Goal: Task Accomplishment & Management: Manage account settings

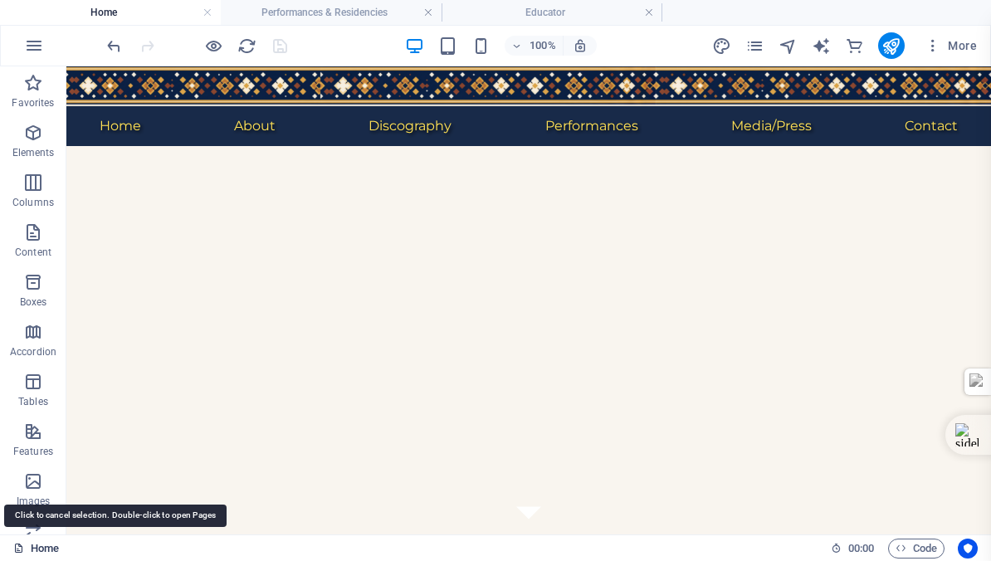
click at [45, 545] on link "Home" at bounding box center [36, 549] width 46 height 20
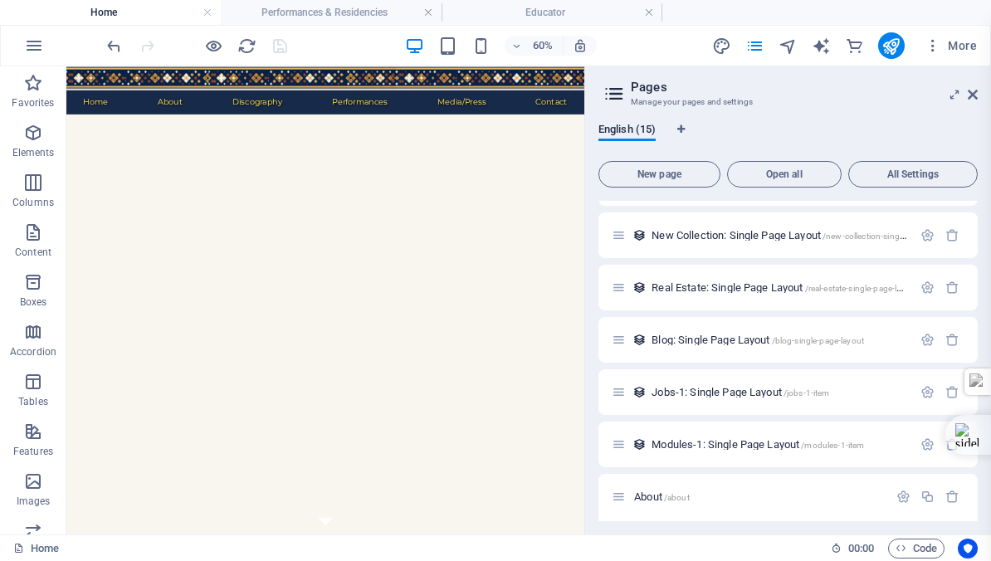
scroll to position [444, 0]
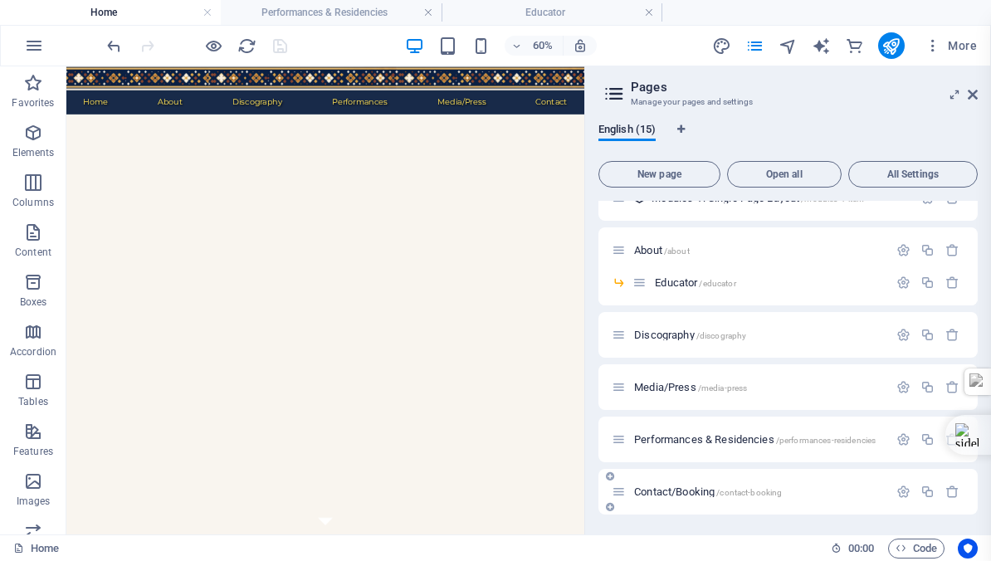
click at [660, 490] on span "Contact/Booking /contact-booking" at bounding box center [708, 491] width 148 height 12
click at [660, 490] on div "Home / Subpage /subpage Legal Notice /legal-notice Privacy /privacy New Collect…" at bounding box center [787, 136] width 379 height 758
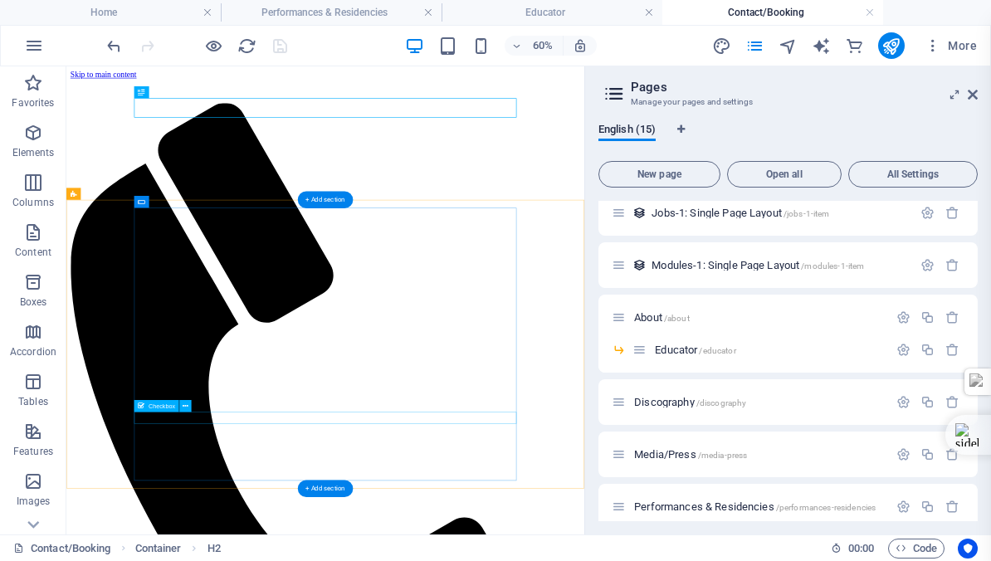
scroll to position [0, 0]
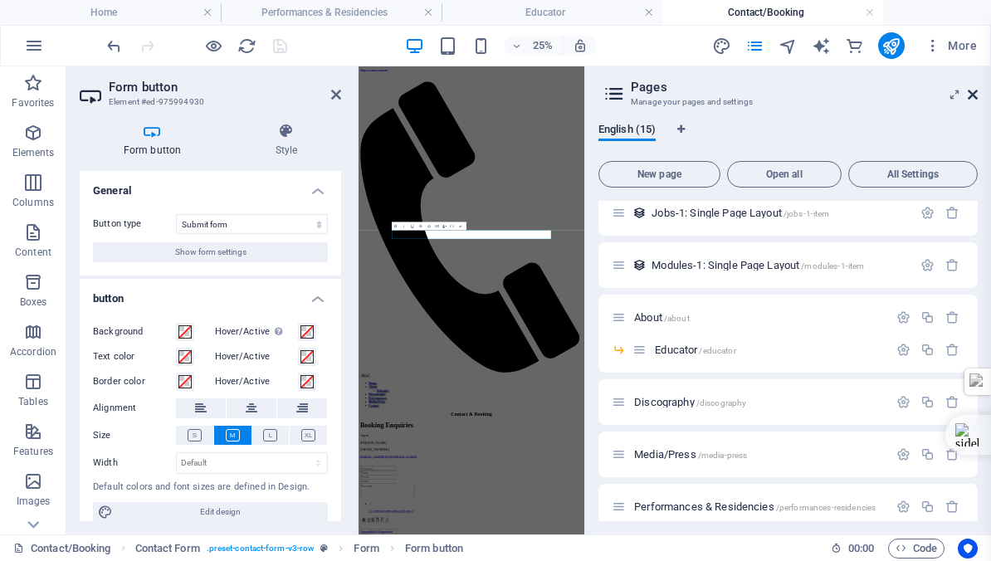
click at [971, 90] on icon at bounding box center [973, 94] width 10 height 13
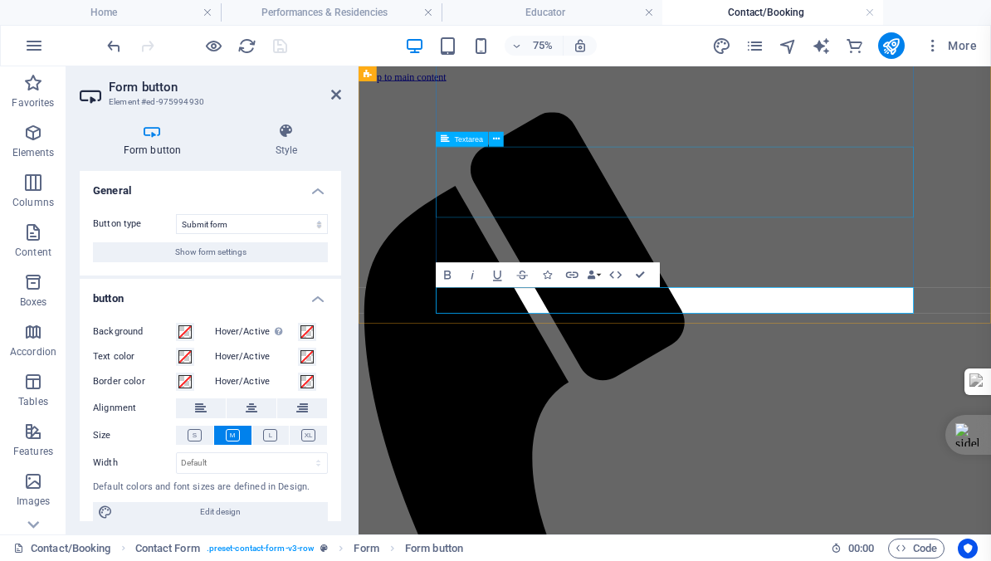
scroll to position [361, 0]
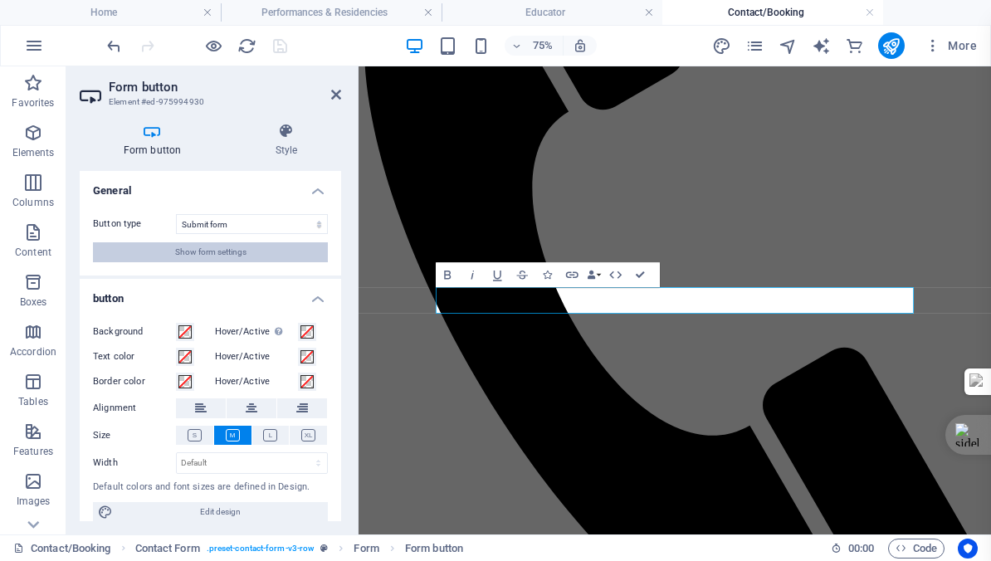
click at [197, 245] on span "Show form settings" at bounding box center [210, 252] width 71 height 20
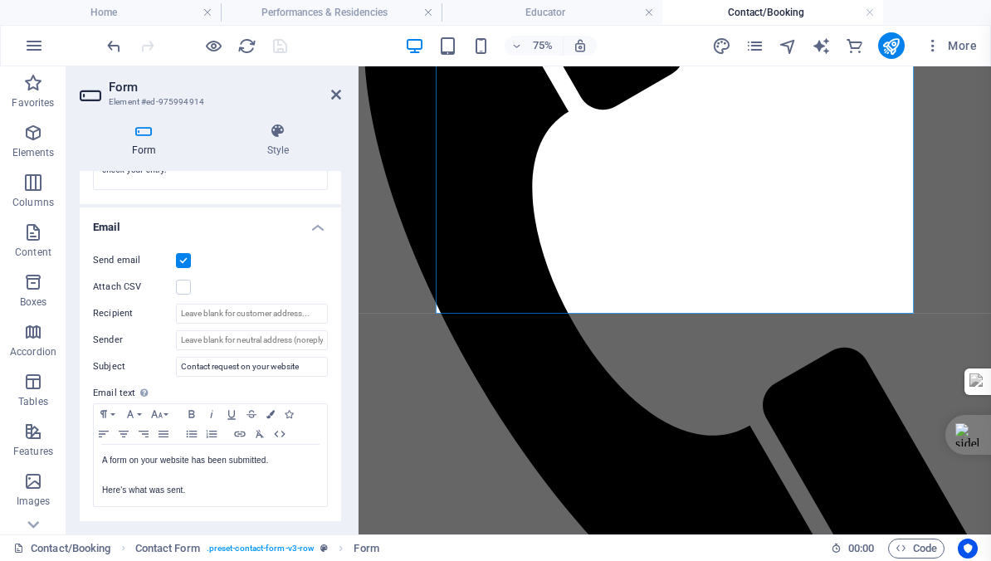
scroll to position [389, 0]
click at [217, 312] on input "Recipient" at bounding box center [252, 313] width 152 height 20
click at [280, 311] on input "[EMAIL_ADDRESS][DOMAIN_NAME]" at bounding box center [252, 313] width 152 height 20
type input "[EMAIL_ADDRESS][DOMAIN_NAME]"
click at [218, 337] on input "Sender" at bounding box center [252, 339] width 152 height 20
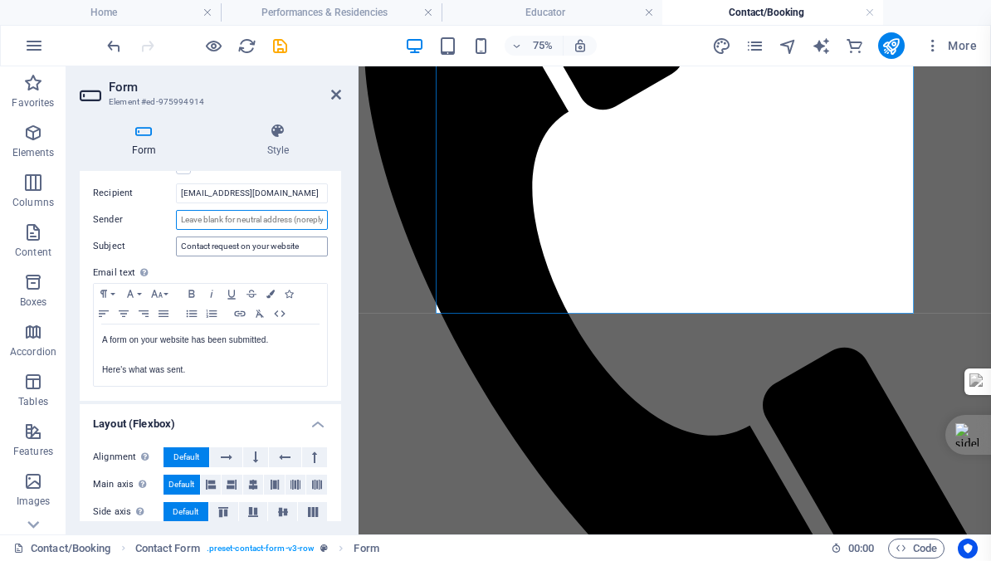
scroll to position [494, 0]
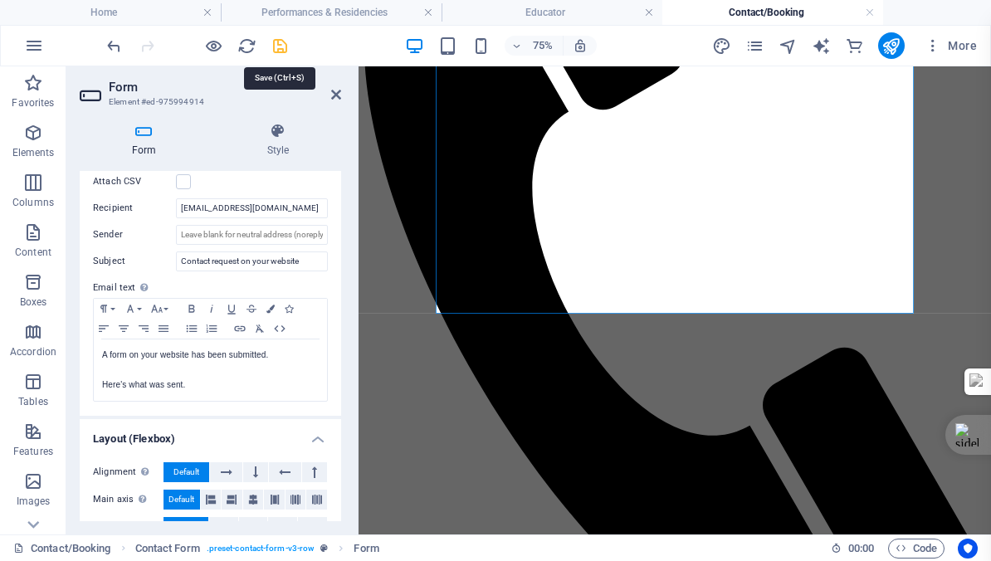
click at [279, 48] on icon "save" at bounding box center [280, 46] width 19 height 19
checkbox input "false"
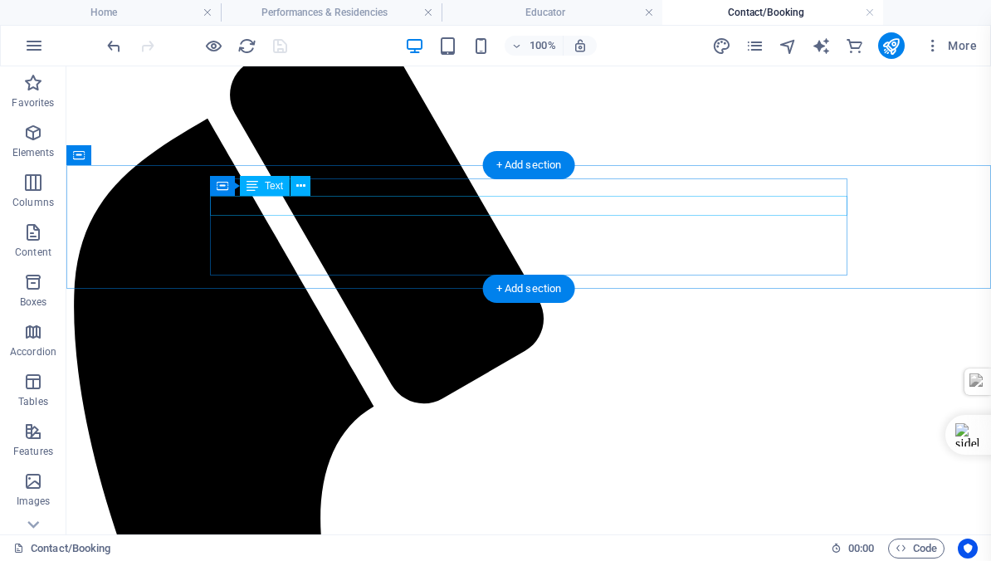
scroll to position [0, 0]
